Goal: Transaction & Acquisition: Purchase product/service

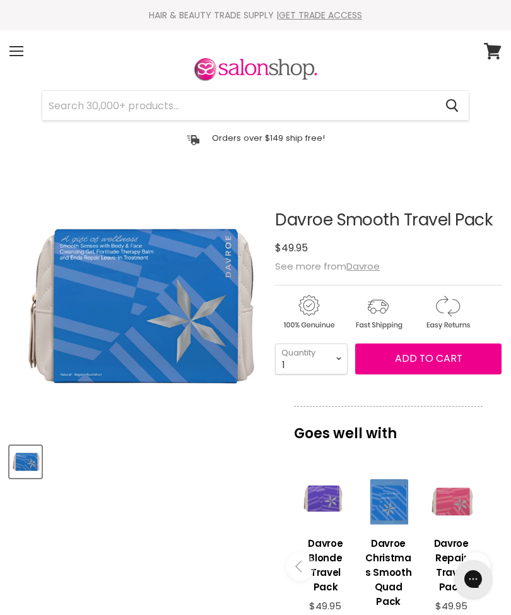
click at [18, 54] on div "Menu" at bounding box center [16, 51] width 27 height 29
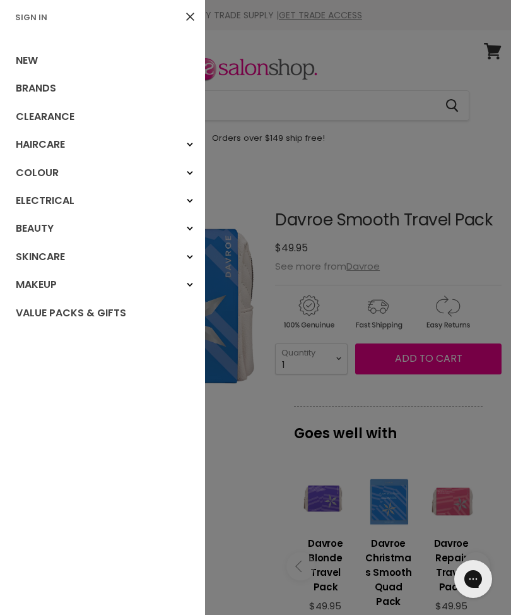
click at [70, 115] on link "Clearance" at bounding box center [102, 117] width 205 height 28
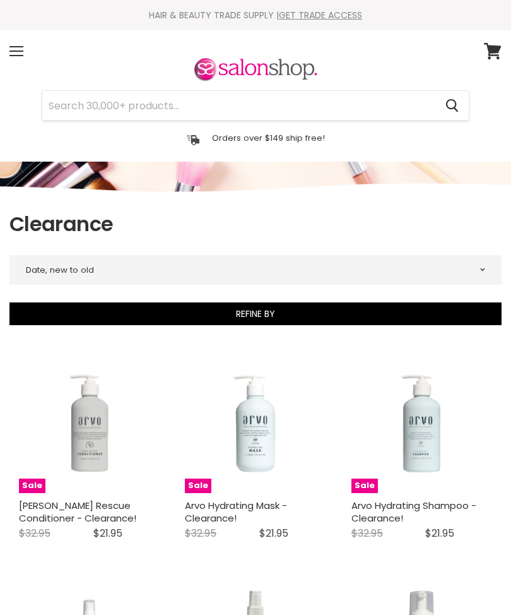
select select "price-ascending"
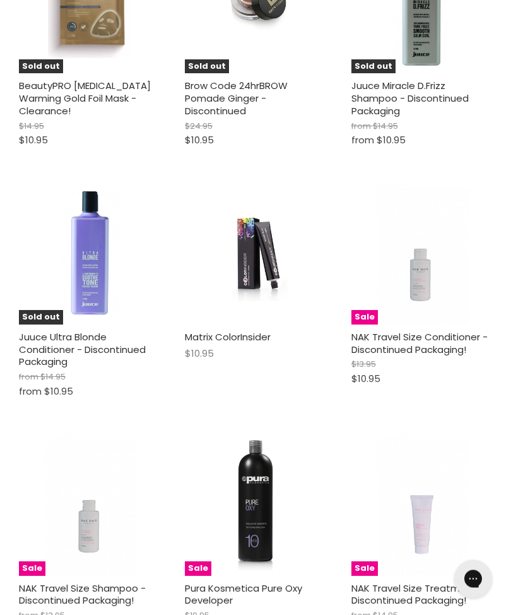
scroll to position [3621, 0]
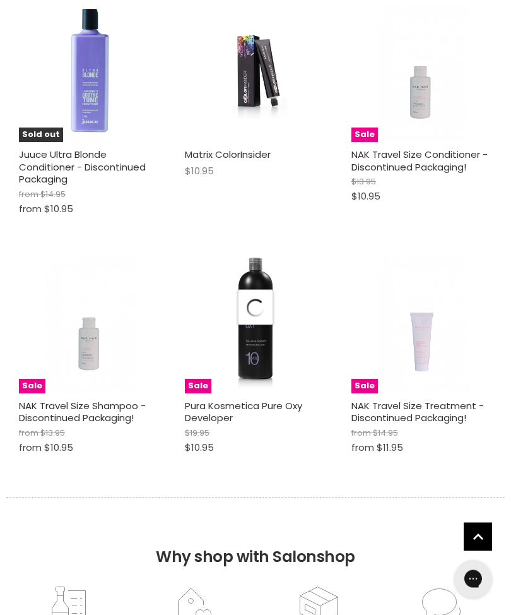
select select "price-ascending"
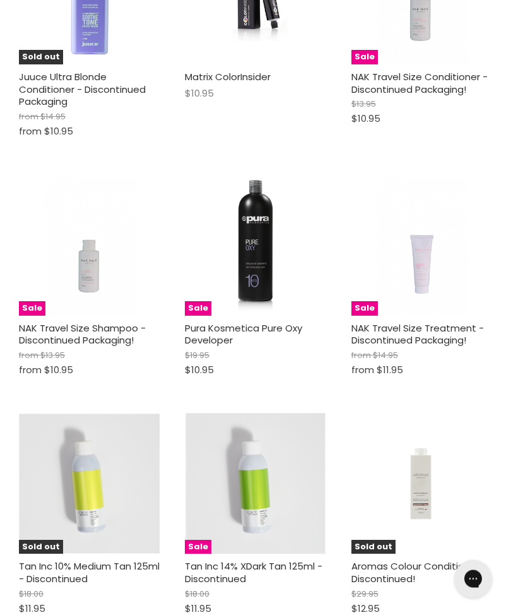
scroll to position [3918, 0]
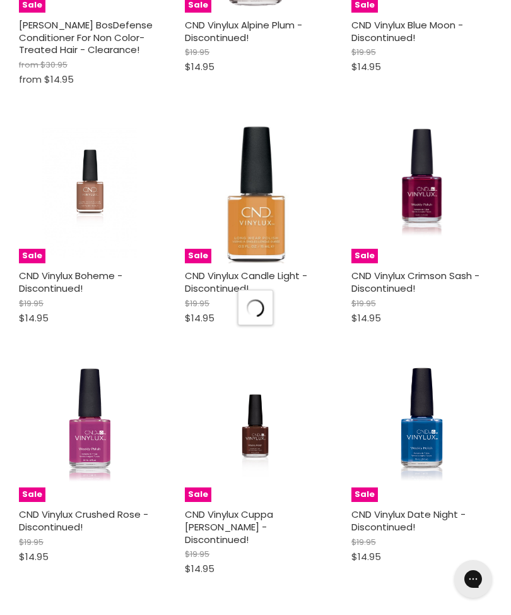
scroll to position [7579, 0]
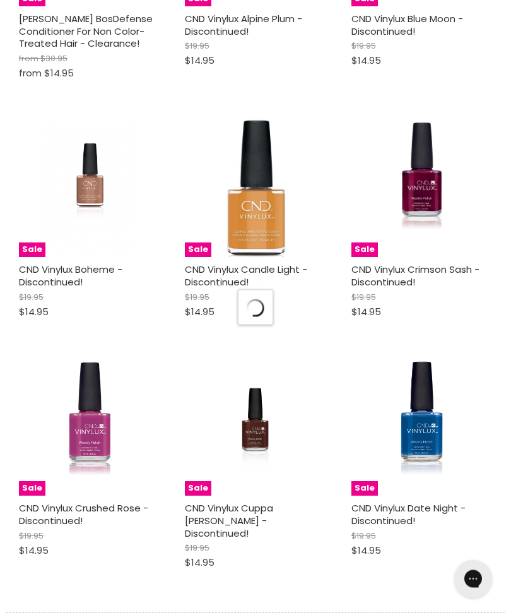
select select "price-ascending"
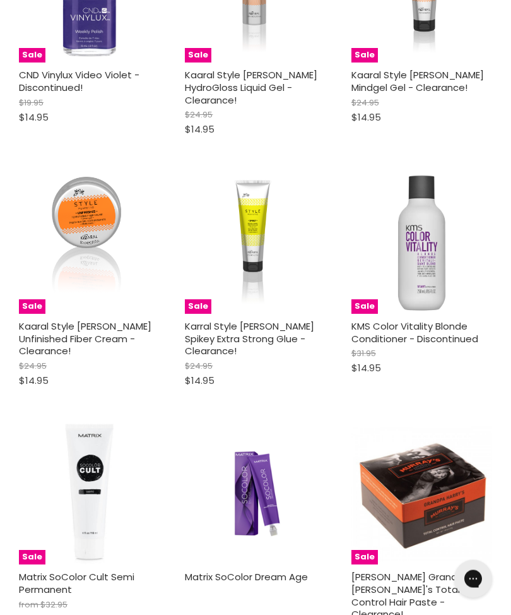
scroll to position [11139, 0]
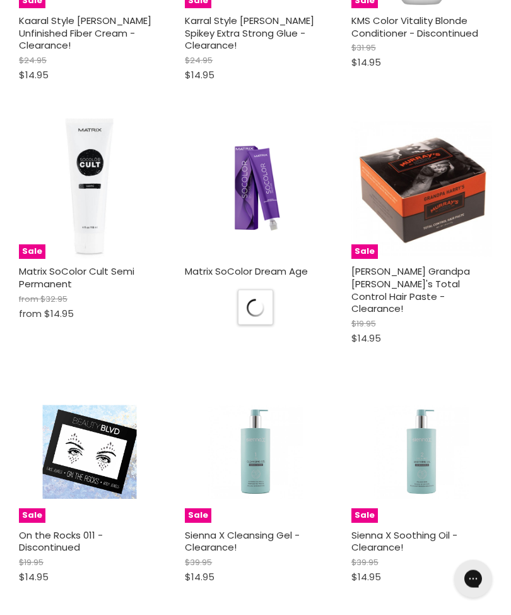
scroll to position [11484, 0]
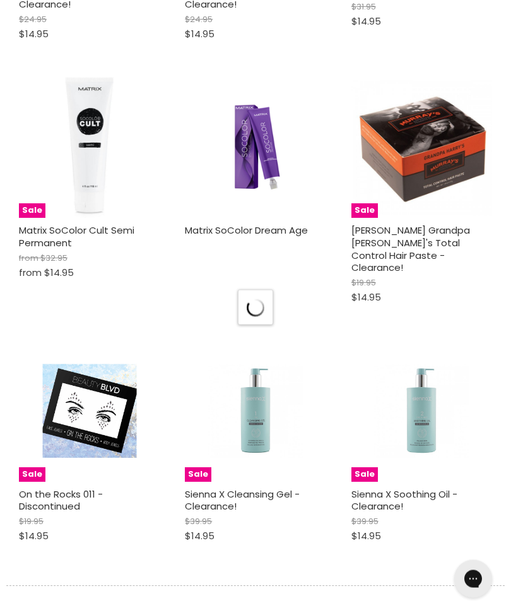
select select "price-ascending"
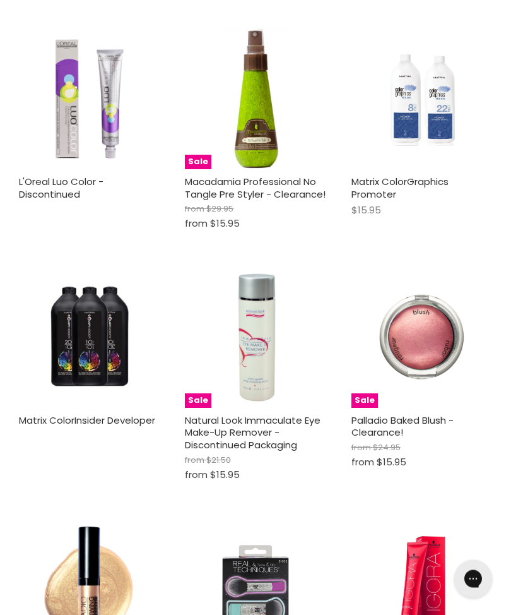
scroll to position [15119, 0]
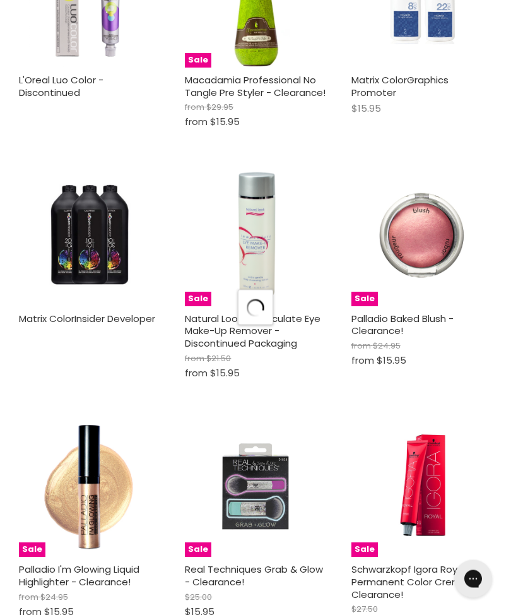
scroll to position [15242, 0]
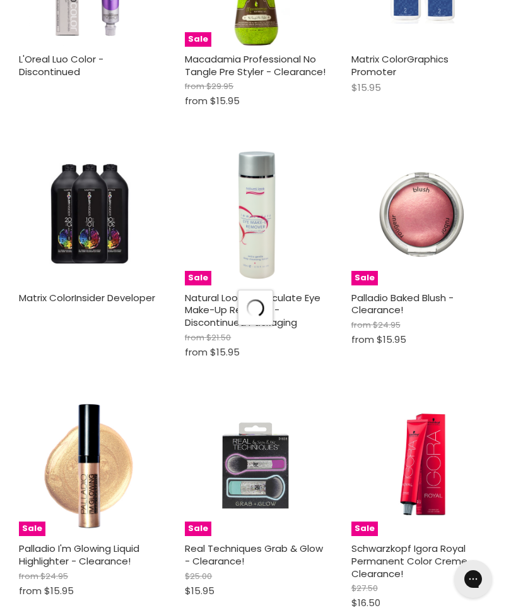
select select "price-ascending"
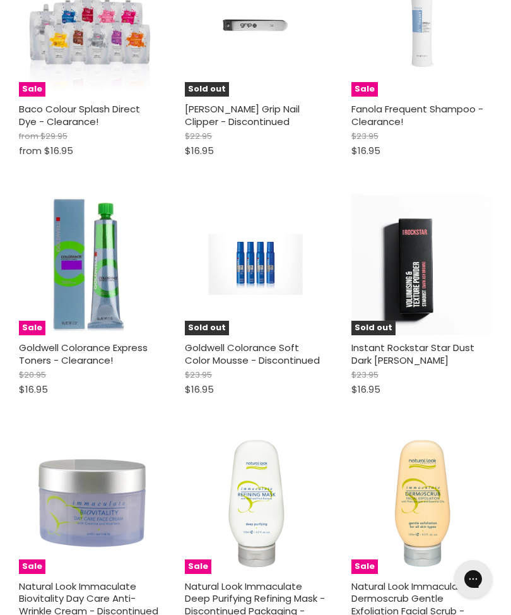
scroll to position [15930, 0]
